Goal: Find specific page/section: Find specific page/section

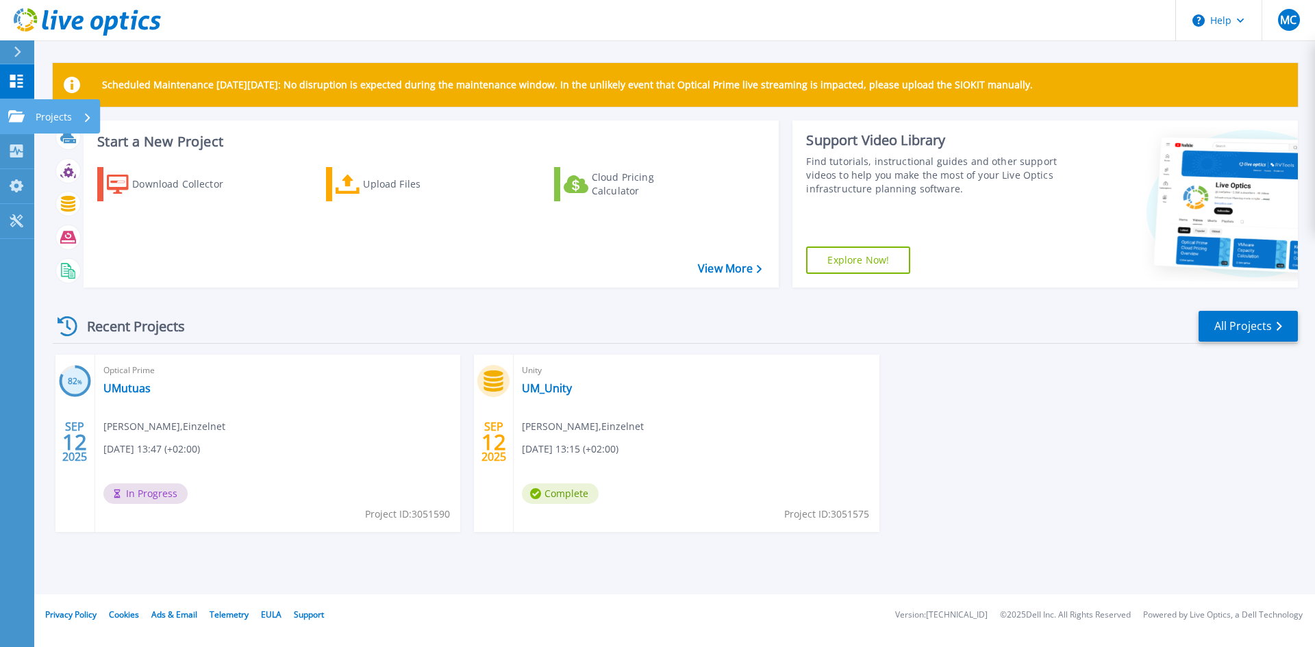
click at [18, 112] on icon at bounding box center [16, 116] width 16 height 12
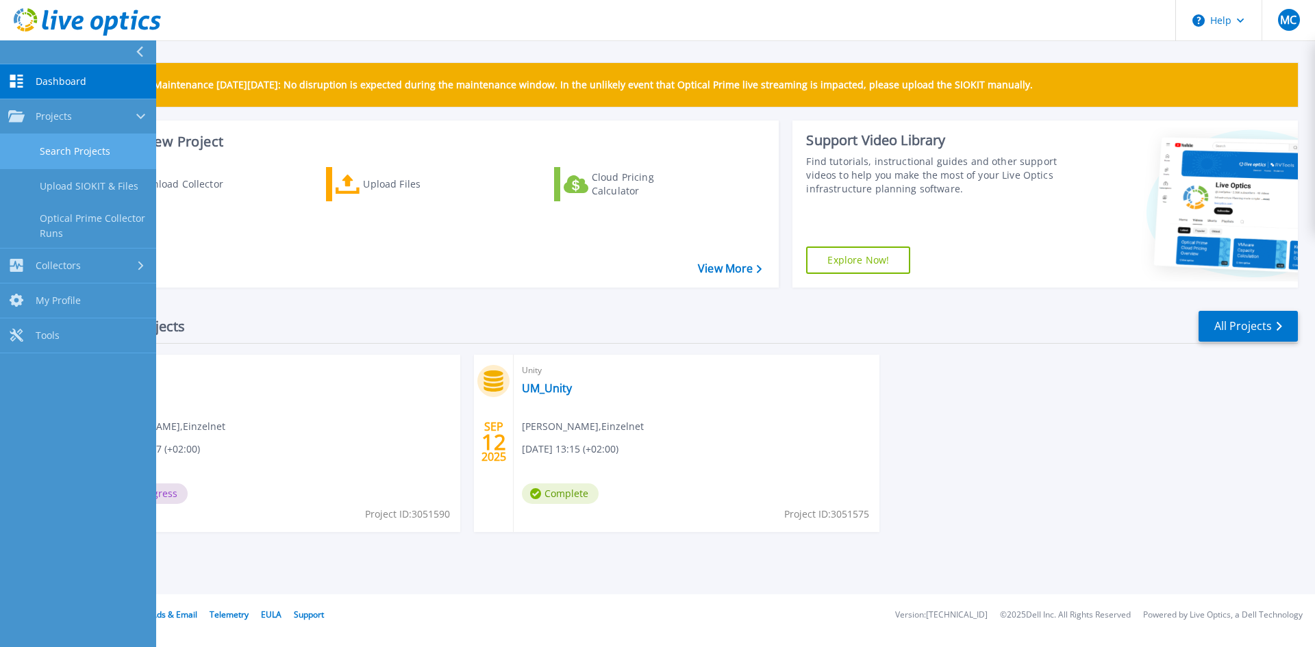
click at [87, 146] on link "Search Projects" at bounding box center [78, 151] width 156 height 35
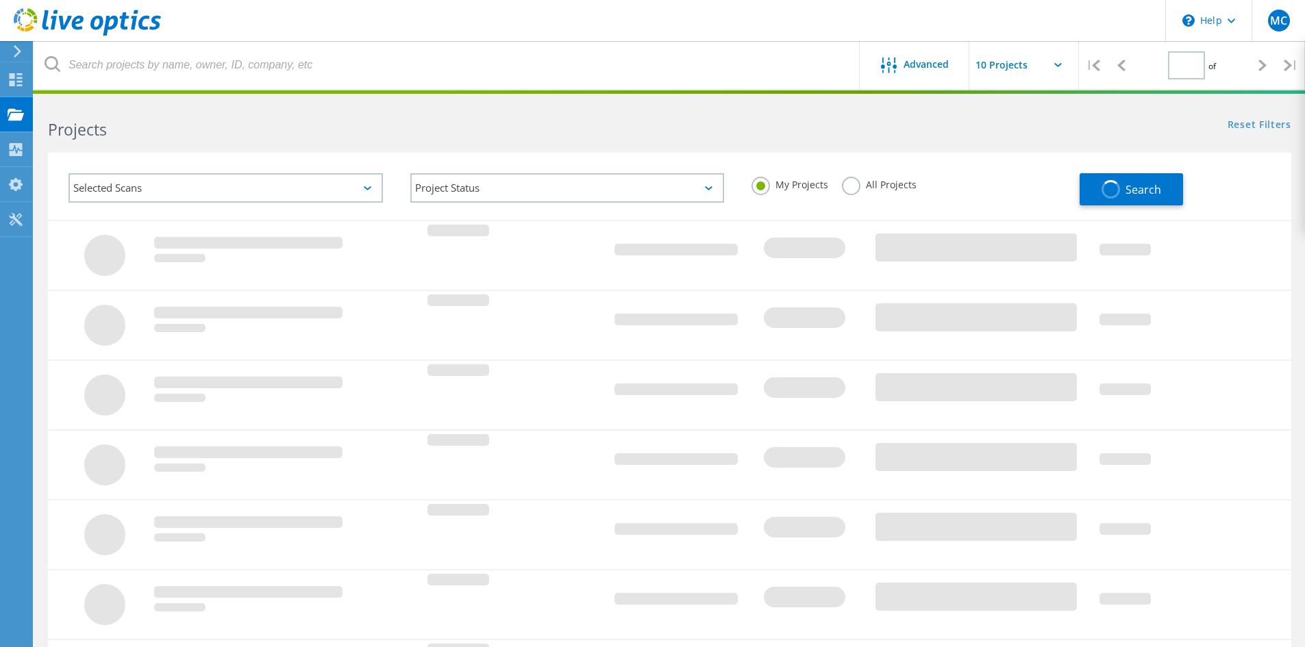
type input "1"
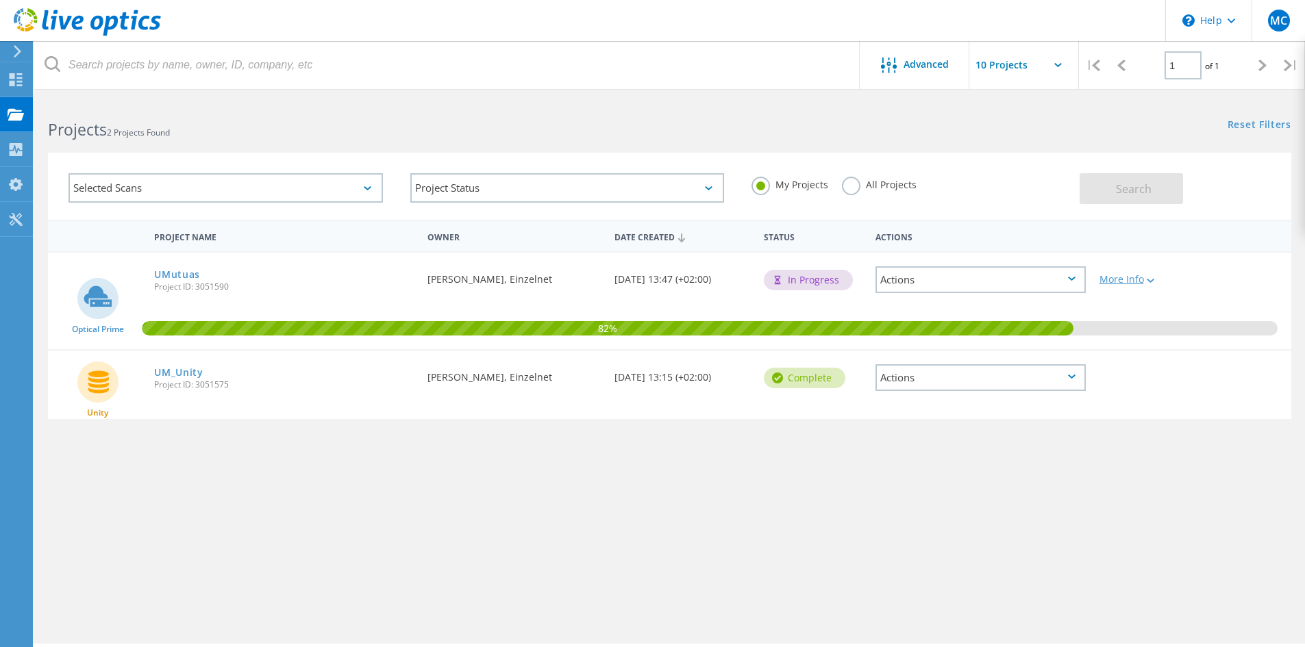
click at [1150, 281] on icon at bounding box center [1150, 281] width 8 height 4
